Goal: Task Accomplishment & Management: Manage account settings

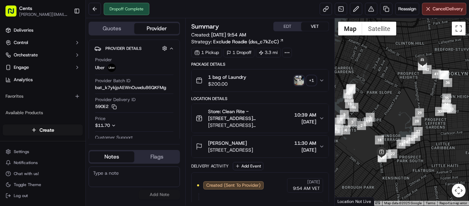
click at [302, 82] on img "button" at bounding box center [299, 81] width 10 height 10
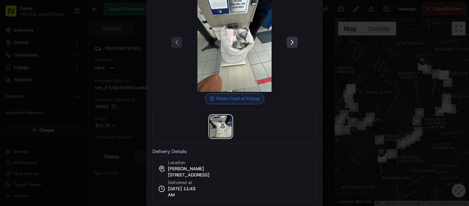
click at [297, 42] on button at bounding box center [292, 42] width 11 height 11
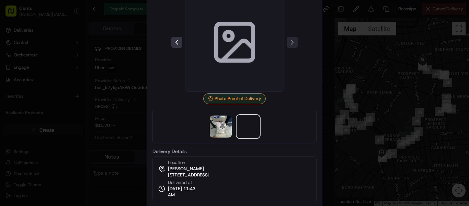
click at [180, 42] on button at bounding box center [176, 42] width 11 height 11
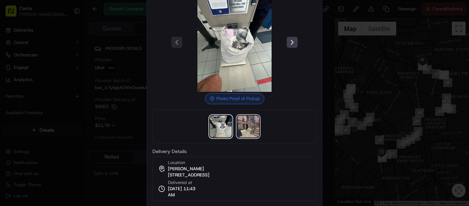
click at [243, 131] on img at bounding box center [248, 126] width 22 height 22
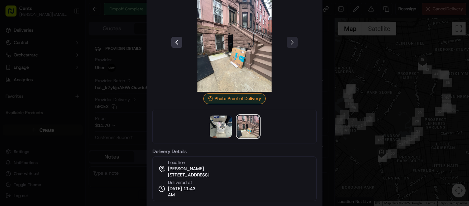
click at [180, 45] on button at bounding box center [176, 42] width 11 height 11
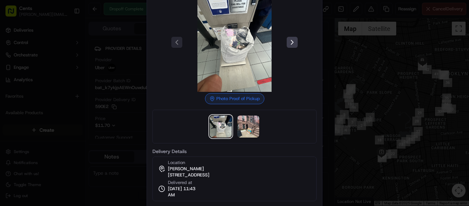
click at [358, 65] on div at bounding box center [234, 103] width 469 height 206
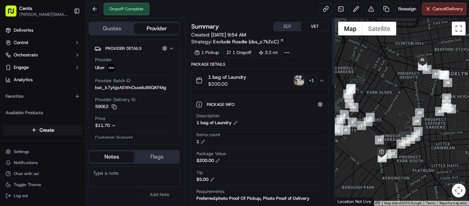
click at [298, 77] on img "button" at bounding box center [299, 81] width 10 height 10
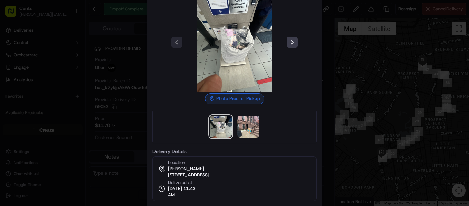
click at [375, 37] on div at bounding box center [234, 103] width 469 height 206
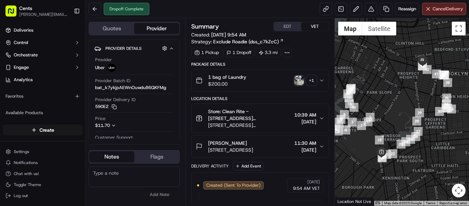
click at [304, 80] on img "button" at bounding box center [299, 81] width 10 height 10
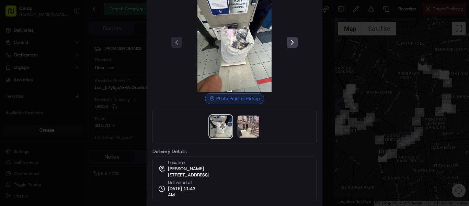
click at [352, 59] on div at bounding box center [234, 103] width 469 height 206
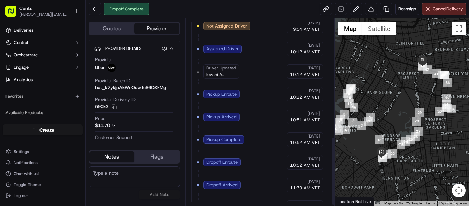
scroll to position [254, 0]
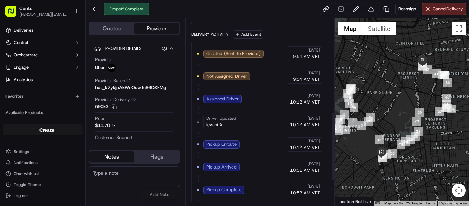
click at [214, 125] on span "levani A." at bounding box center [214, 125] width 17 height 6
copy span "levani"
drag, startPoint x: 229, startPoint y: 124, endPoint x: 205, endPoint y: 124, distance: 24.4
click at [205, 124] on div "Driver Updated levani A." at bounding box center [221, 121] width 36 height 14
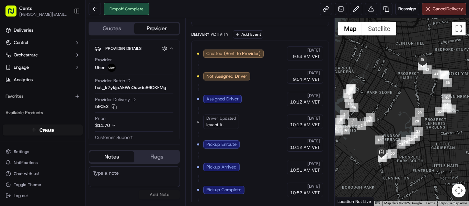
click at [207, 123] on span "levani A." at bounding box center [214, 125] width 17 height 6
copy div "levani A. Uber"
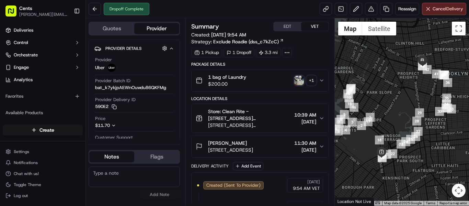
click at [300, 80] on img "button" at bounding box center [299, 81] width 10 height 10
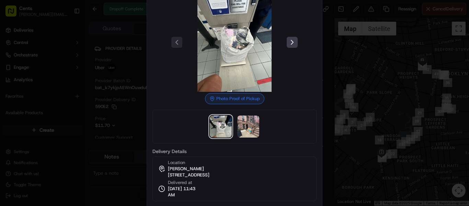
drag, startPoint x: 288, startPoint y: 42, endPoint x: 266, endPoint y: 64, distance: 30.3
click at [281, 30] on img at bounding box center [234, 42] width 99 height 99
click at [239, 121] on img at bounding box center [248, 126] width 22 height 22
click at [126, 57] on div at bounding box center [234, 103] width 469 height 206
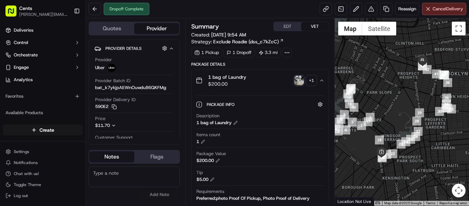
click at [299, 80] on img "button" at bounding box center [299, 81] width 10 height 10
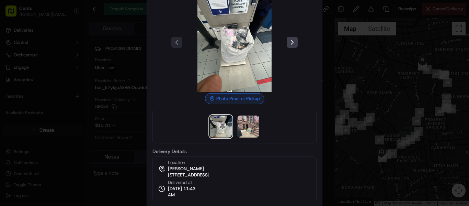
click at [398, 89] on div at bounding box center [234, 103] width 469 height 206
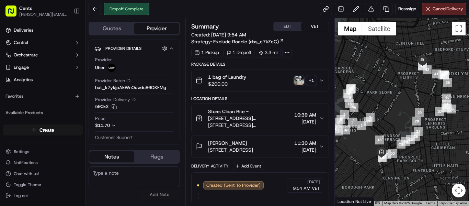
click at [249, 87] on div "1 bag of Laundry $200.00 + 1" at bounding box center [257, 80] width 123 height 14
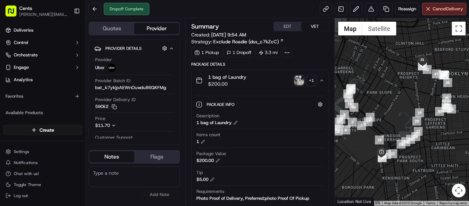
click at [300, 79] on img "button" at bounding box center [299, 81] width 10 height 10
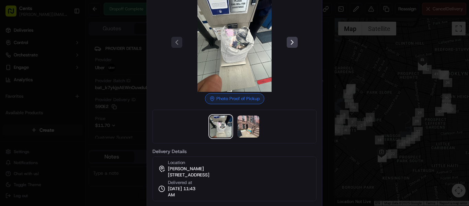
click at [291, 48] on div at bounding box center [234, 42] width 164 height 99
click at [363, 66] on div at bounding box center [234, 103] width 469 height 206
